Goal: Task Accomplishment & Management: Manage account settings

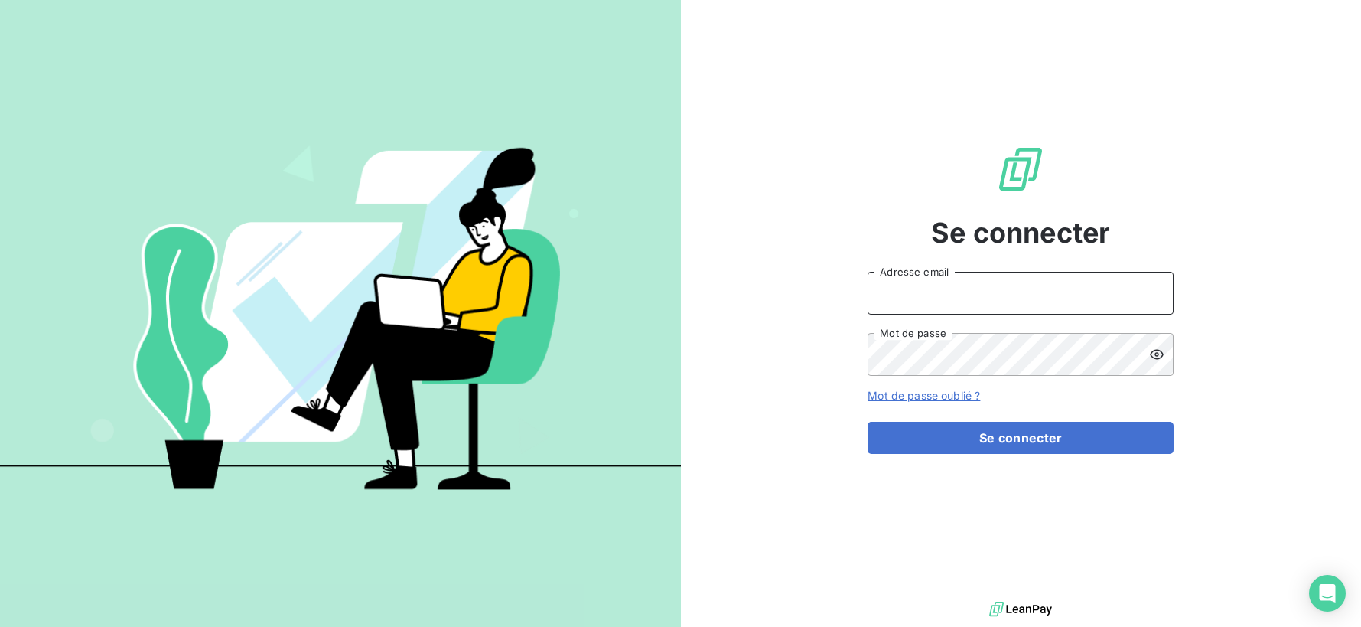
click at [964, 294] on input "Adresse email" at bounding box center [1021, 293] width 306 height 43
type input "[EMAIL_ADDRESS][DOMAIN_NAME]"
click at [868, 422] on button "Se connecter" at bounding box center [1021, 438] width 306 height 32
